Goal: Check status

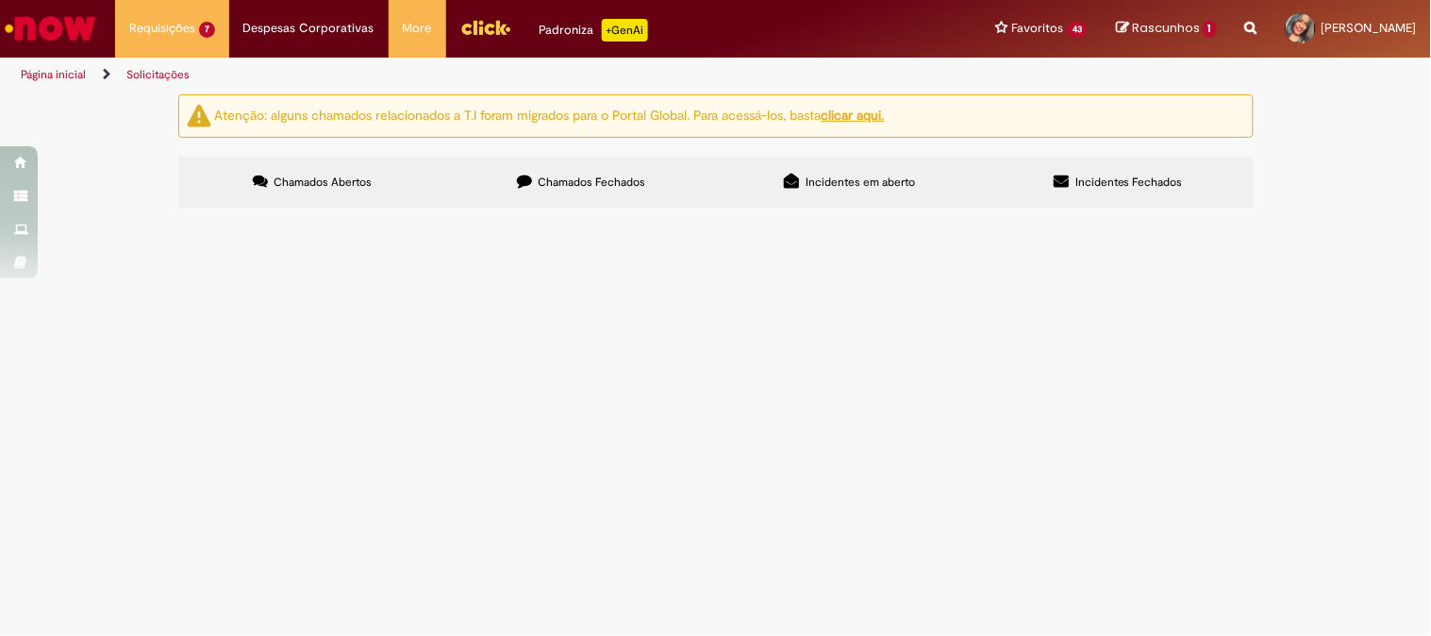
scroll to position [52, 0]
click at [0, 0] on span "Solicitação de numerário" at bounding box center [0, 0] width 0 height 0
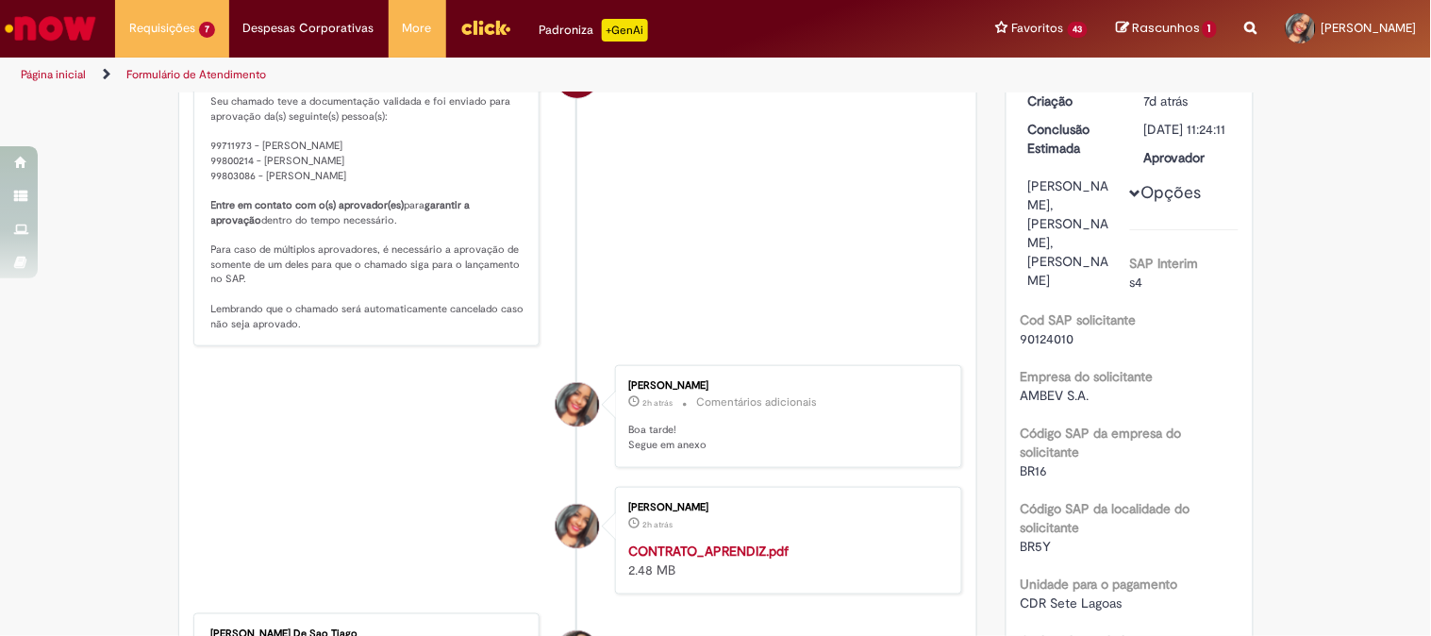
scroll to position [105, 0]
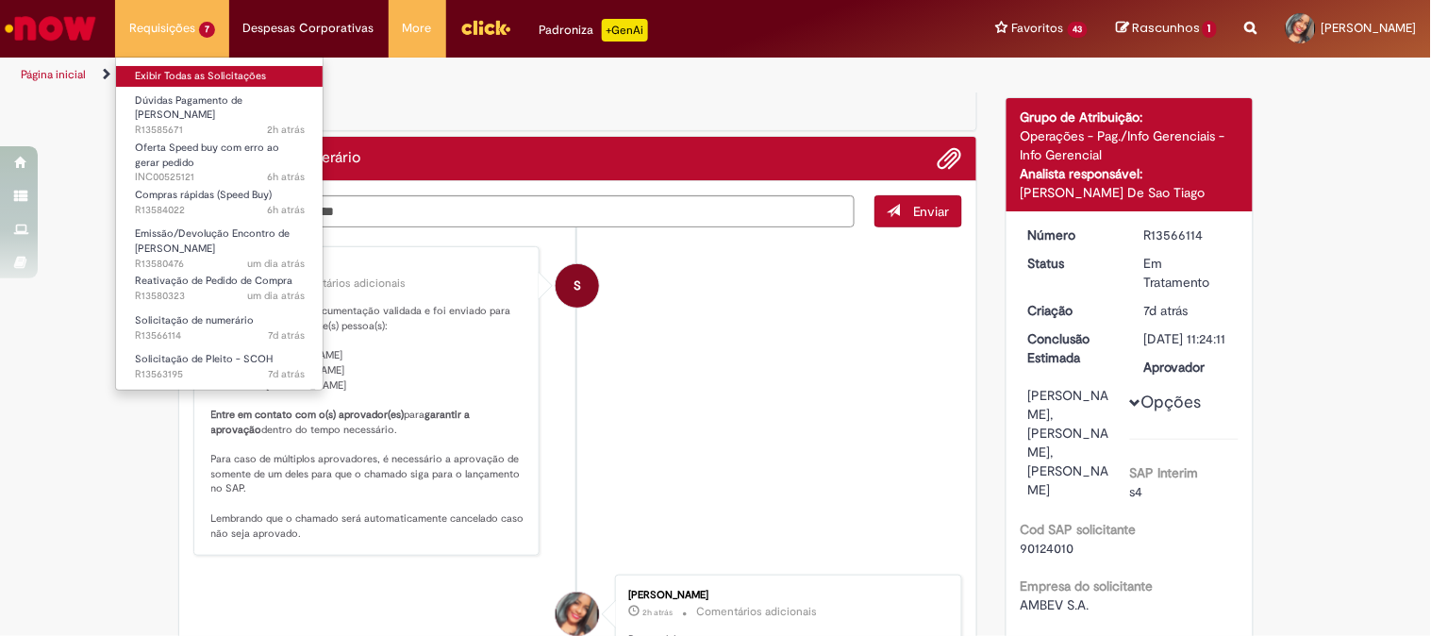
click at [212, 74] on link "Exibir Todas as Solicitações" at bounding box center [220, 76] width 208 height 21
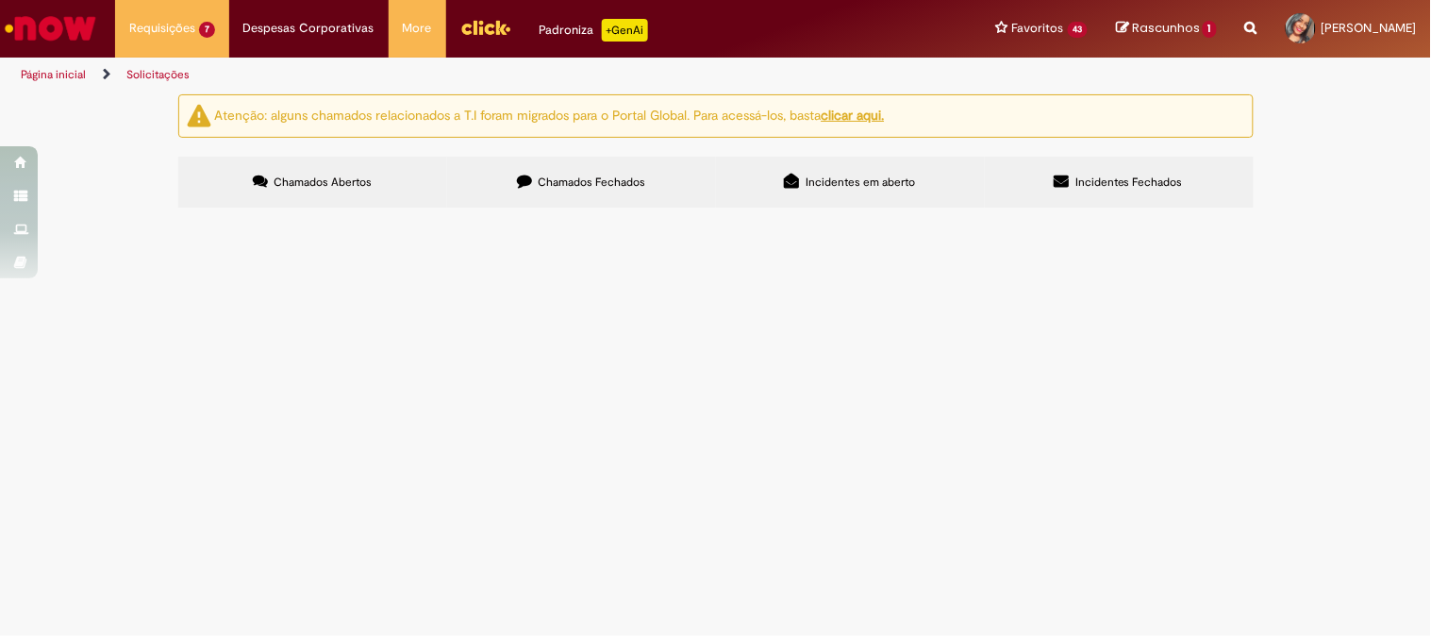
scroll to position [66, 0]
click at [1307, 213] on div "Atenção: alguns chamados relacionados a T.I foram migrados para o Portal Global…" at bounding box center [715, 153] width 1431 height 119
click at [0, 0] on td "Boa tarde! No dia 30/09 recebi o pagamento com o reajuste de 5,30% conforme aco…" at bounding box center [0, 0] width 0 height 0
click at [0, 0] on span "Boa tarde! No dia 30/09 recebi o pagamento com o reajuste de 5,30% conforme aco…" at bounding box center [0, 0] width 0 height 0
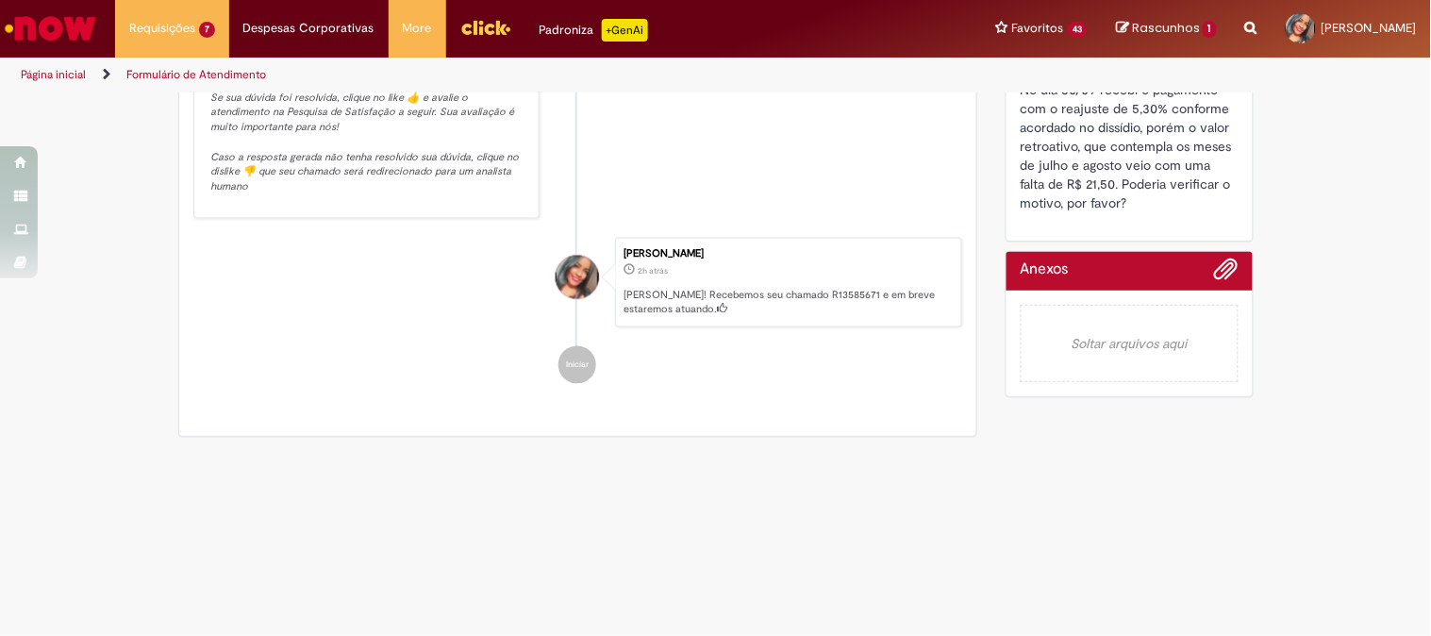
scroll to position [248, 0]
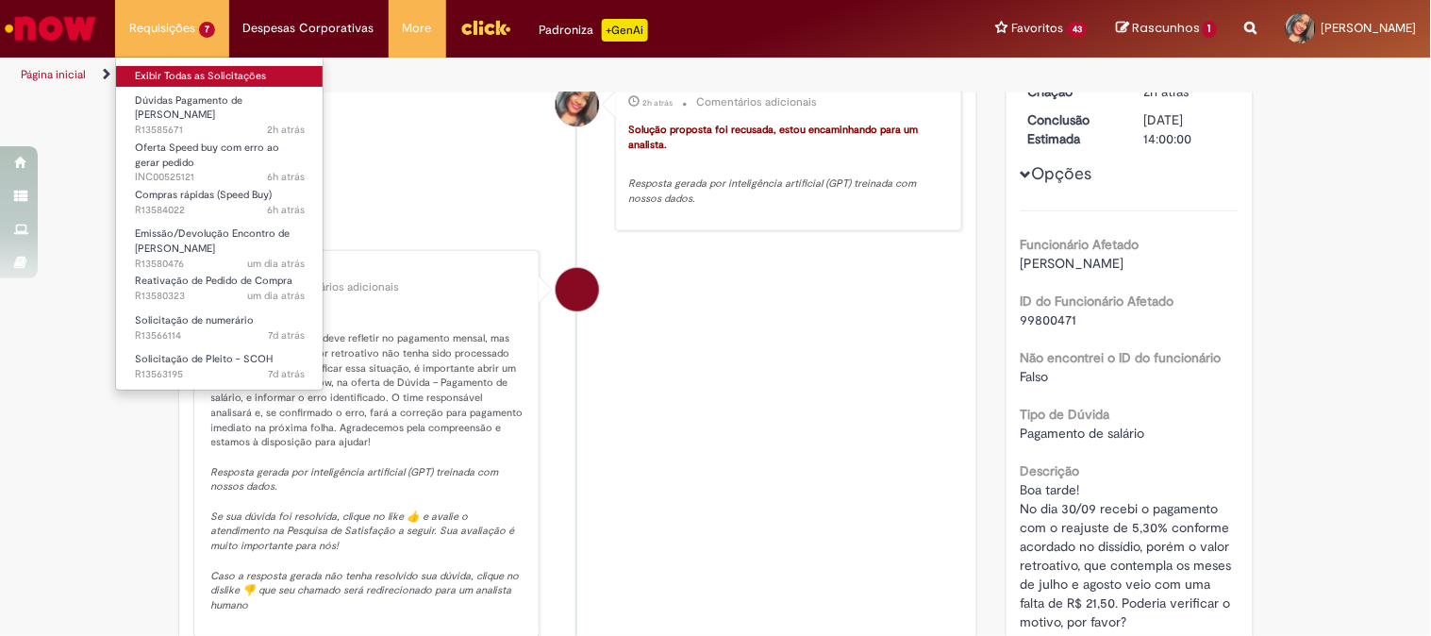
click at [191, 71] on link "Exibir Todas as Solicitações" at bounding box center [220, 76] width 208 height 21
